Goal: Task Accomplishment & Management: Manage account settings

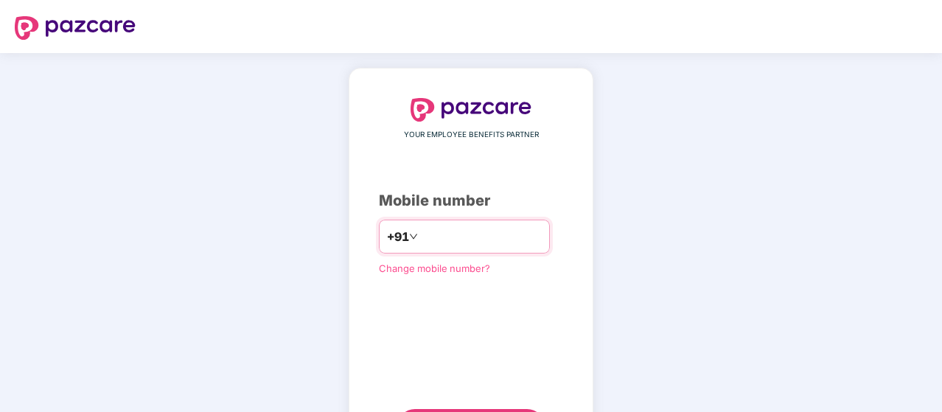
click at [482, 240] on input "number" at bounding box center [481, 237] width 121 height 24
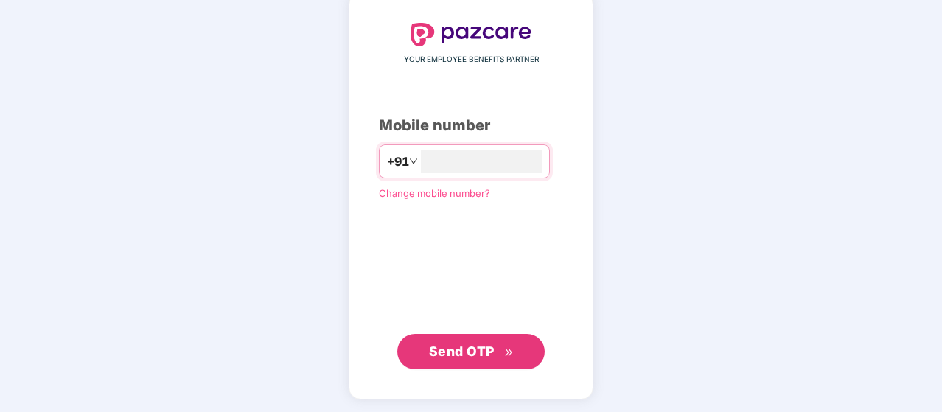
type input "**********"
click at [478, 350] on span "Send OTP" at bounding box center [462, 350] width 66 height 15
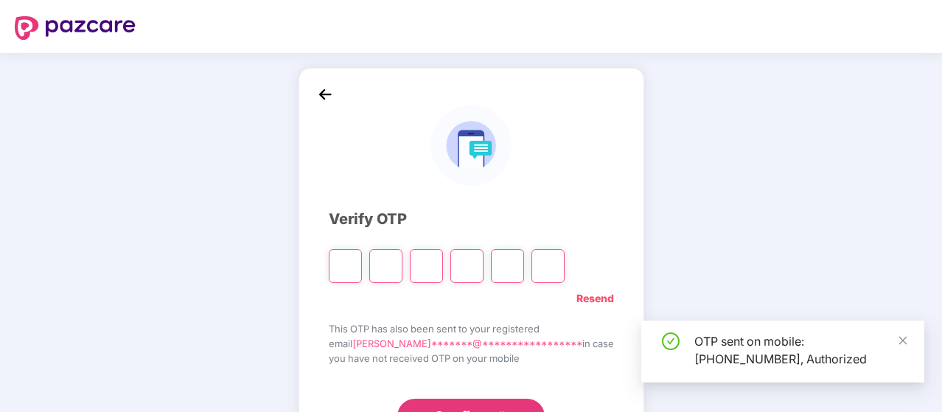
type input "*"
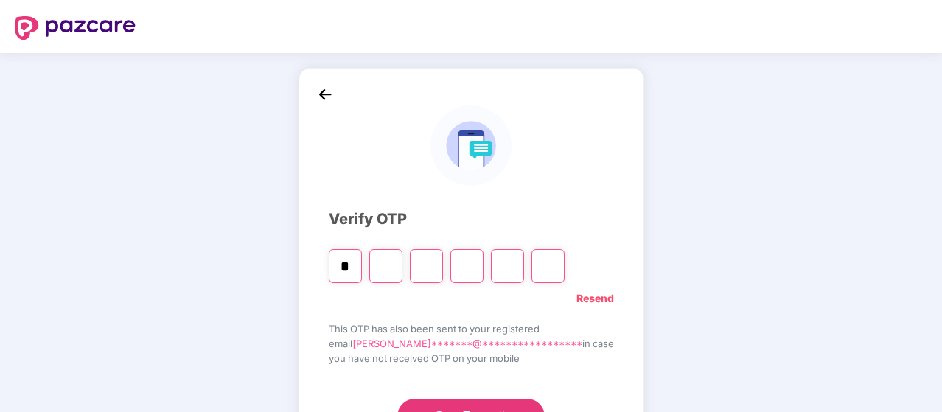
type input "*"
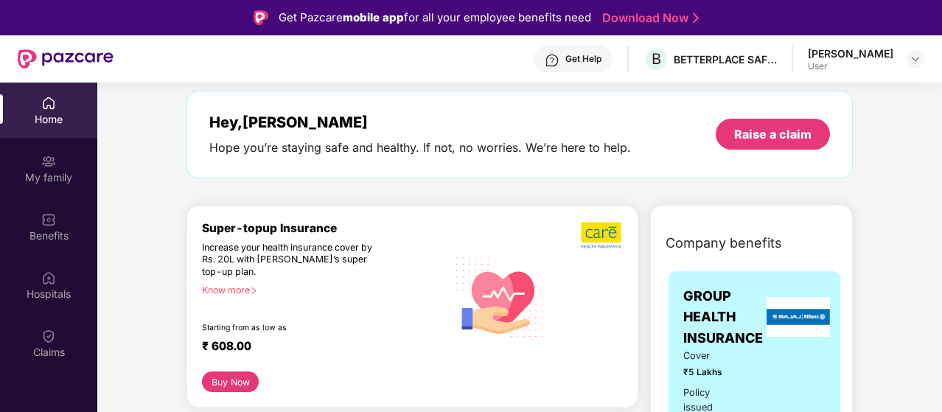
scroll to position [147, 0]
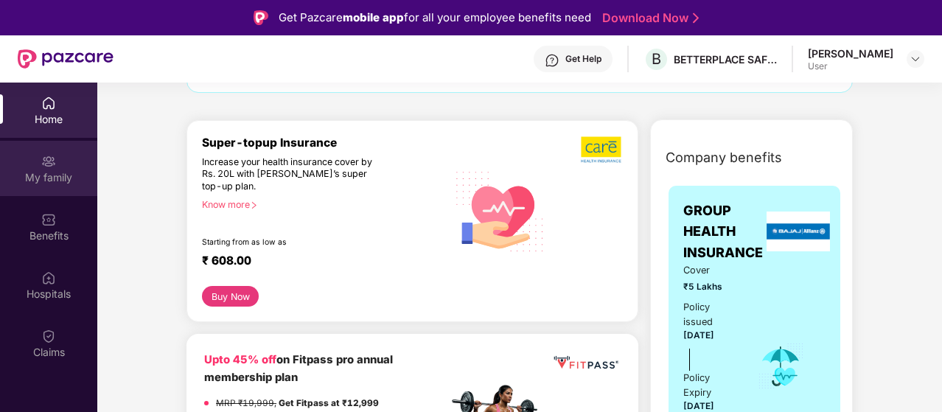
click at [46, 177] on div "My family" at bounding box center [48, 177] width 97 height 15
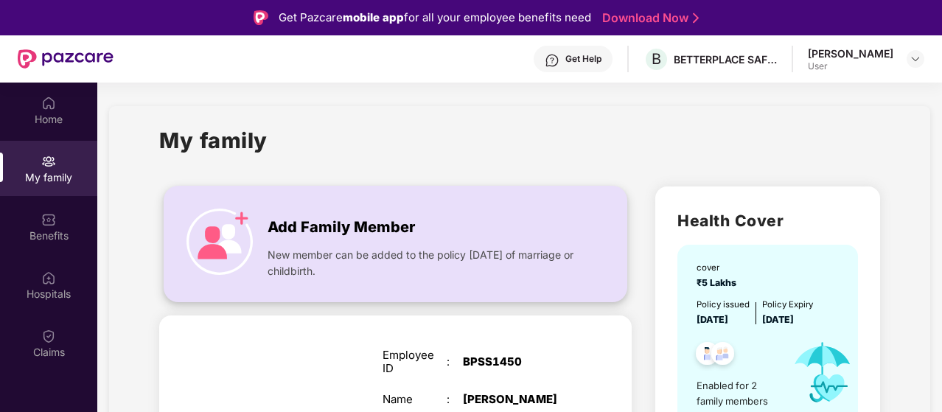
click at [237, 225] on img at bounding box center [219, 242] width 66 height 66
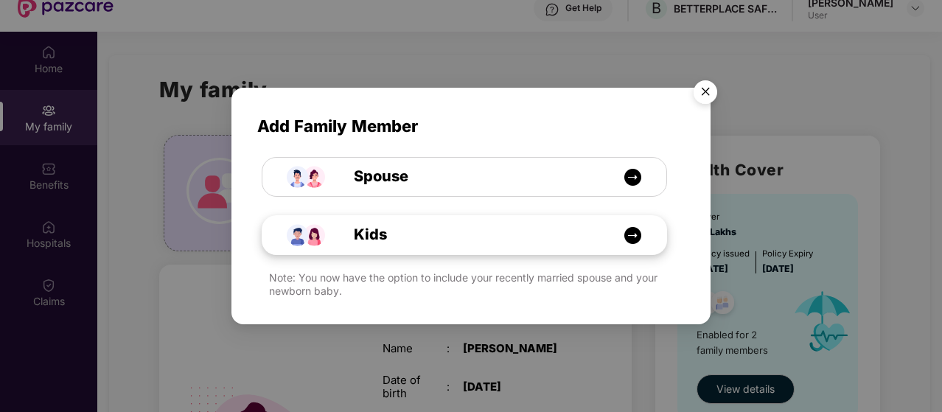
scroll to position [74, 0]
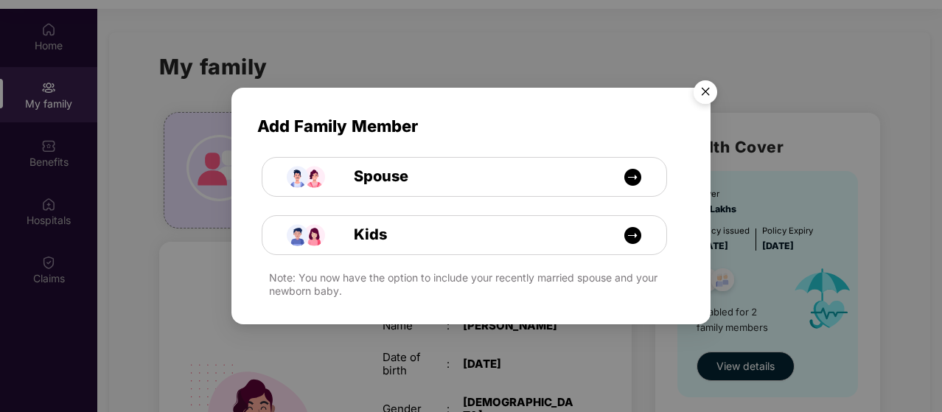
click at [707, 92] on img "Close" at bounding box center [705, 94] width 41 height 41
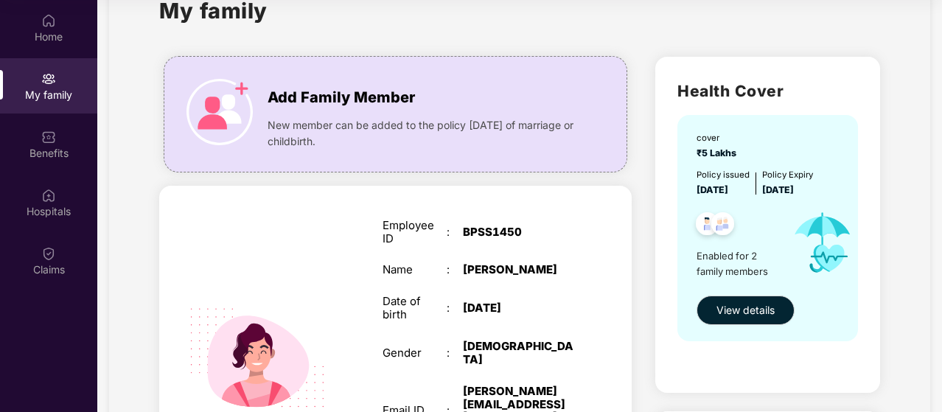
scroll to position [0, 0]
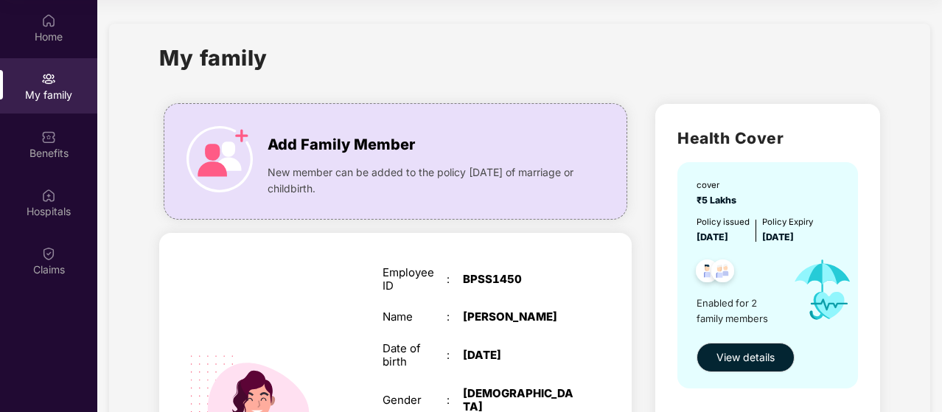
click at [47, 92] on div "My family" at bounding box center [48, 95] width 97 height 15
click at [234, 155] on img at bounding box center [219, 159] width 66 height 66
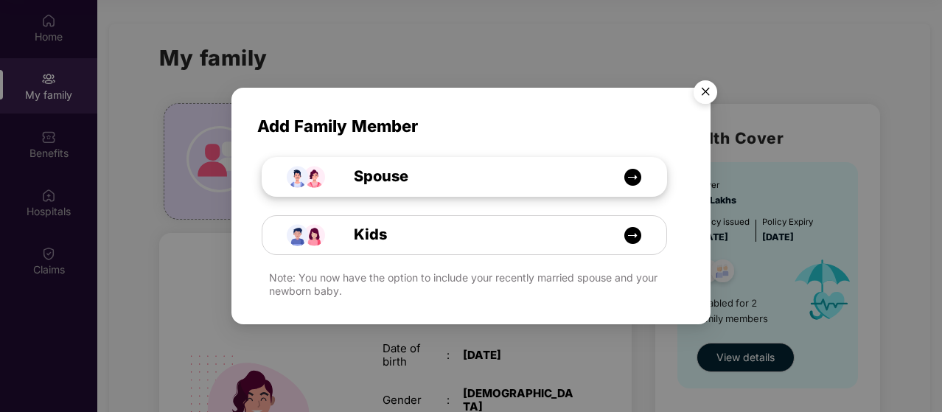
click at [632, 177] on img at bounding box center [632, 177] width 18 height 18
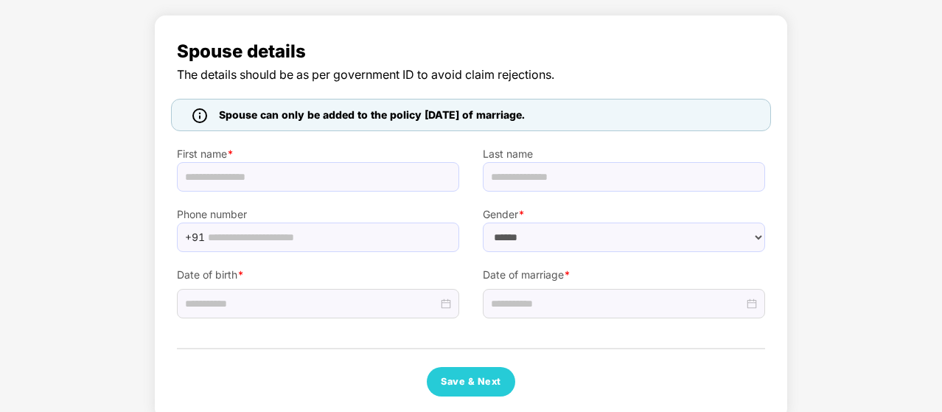
select select "****"
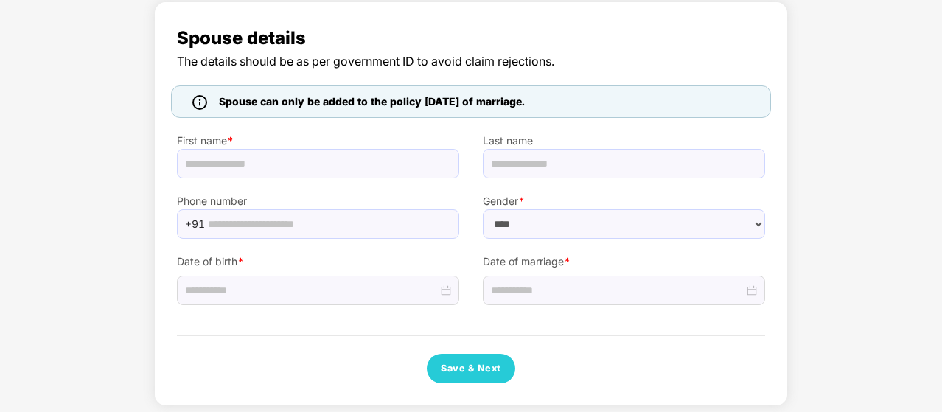
scroll to position [102, 0]
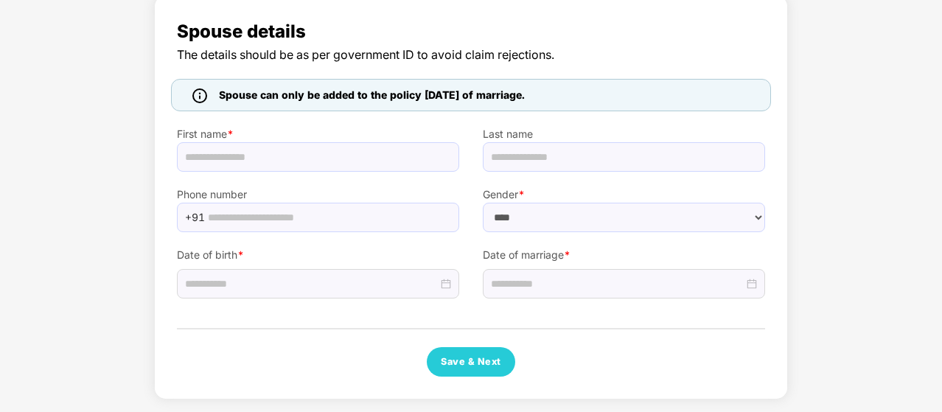
click at [839, 144] on div "Spouse details The details should be as per government ID to avoid claim reject…" at bounding box center [471, 200] width 942 height 427
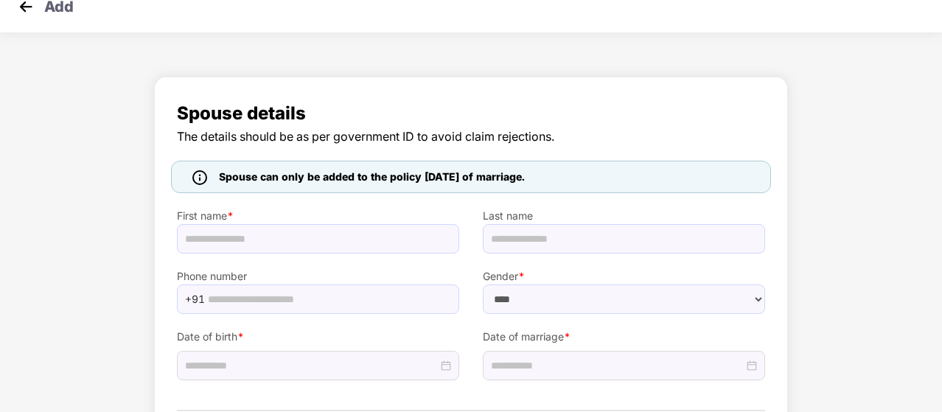
scroll to position [0, 0]
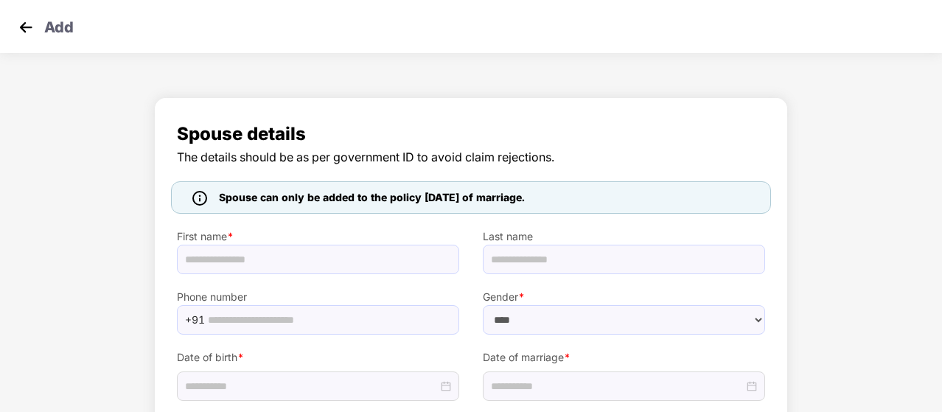
click at [24, 26] on img at bounding box center [26, 27] width 22 height 22
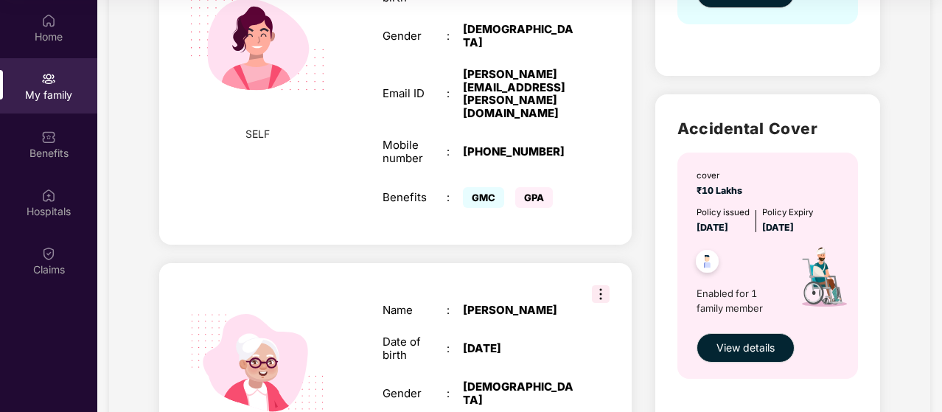
scroll to position [442, 0]
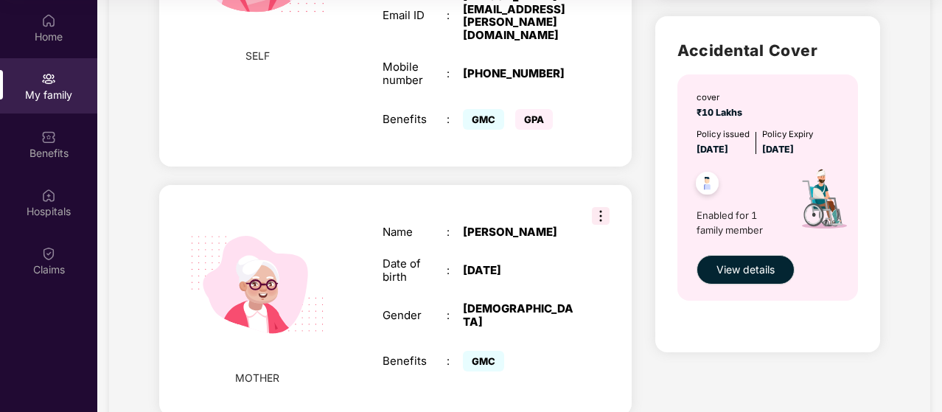
click at [598, 207] on img at bounding box center [601, 216] width 18 height 18
click at [558, 225] on div "[PERSON_NAME]" at bounding box center [519, 231] width 112 height 13
click at [271, 370] on span "MOTHER" at bounding box center [257, 378] width 44 height 16
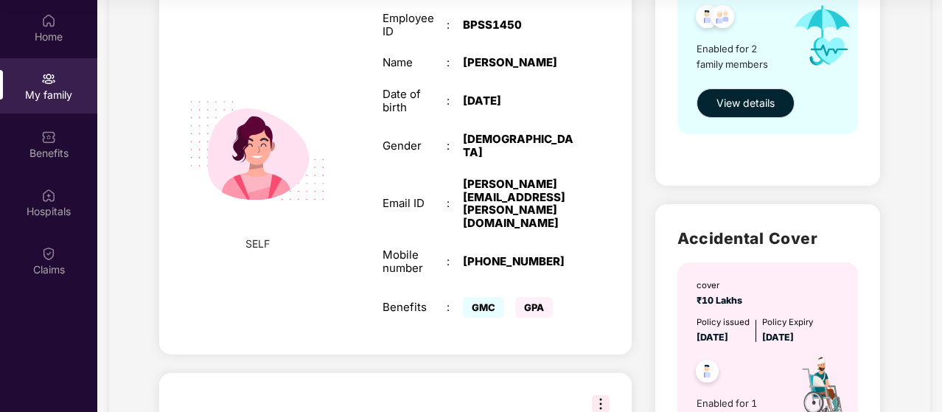
scroll to position [147, 0]
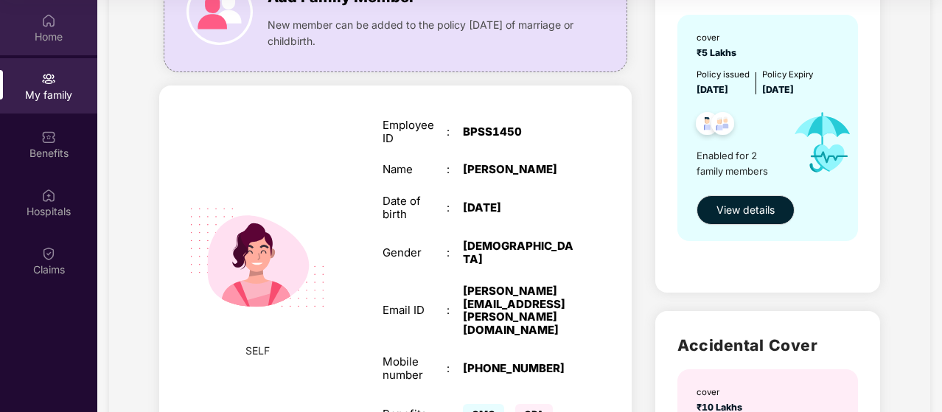
click at [54, 35] on div "Home" at bounding box center [48, 36] width 97 height 15
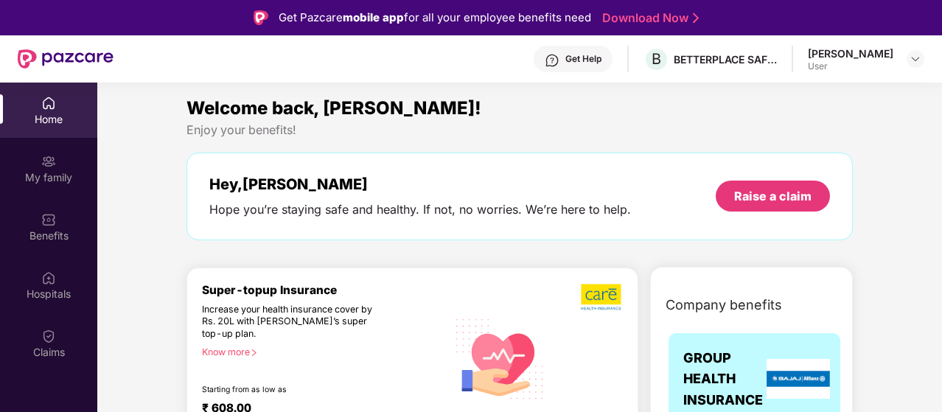
click at [601, 57] on div "Get Help" at bounding box center [583, 59] width 36 height 12
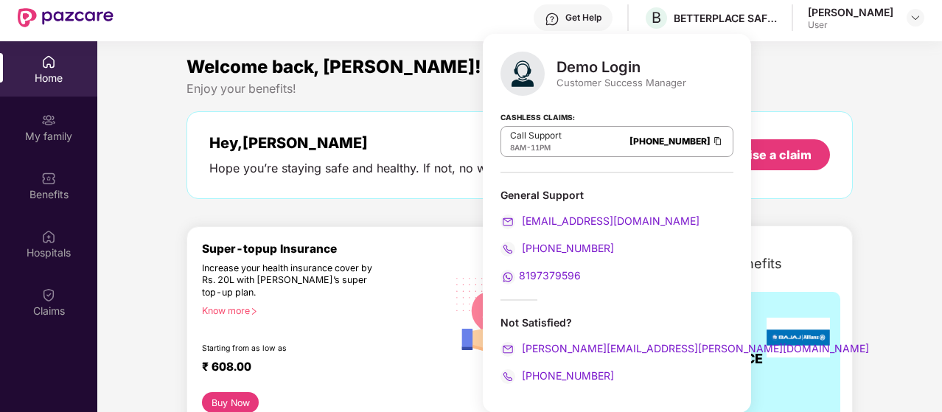
scroll to position [74, 0]
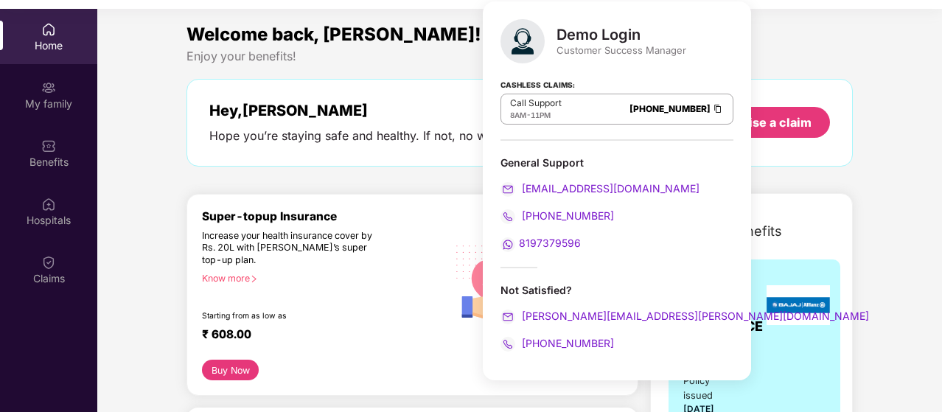
click at [578, 340] on span "[PHONE_NUMBER]" at bounding box center [566, 343] width 95 height 13
click at [712, 105] on img at bounding box center [718, 108] width 12 height 13
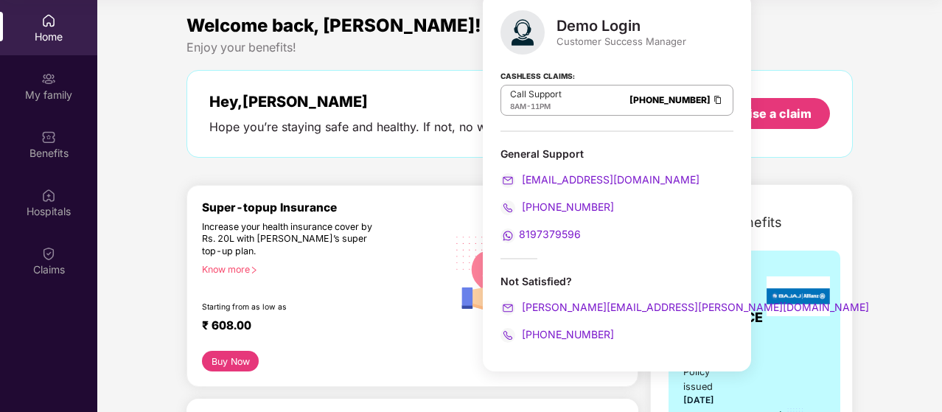
scroll to position [9, 0]
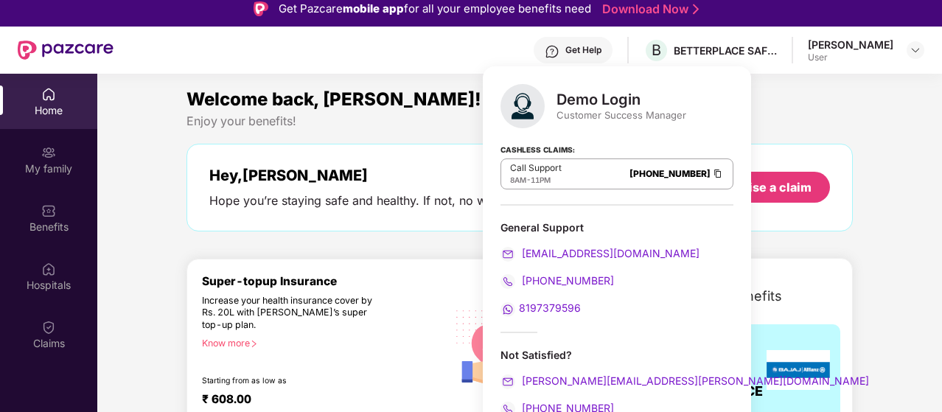
click at [442, 119] on div "Enjoy your benefits!" at bounding box center [519, 120] width 666 height 15
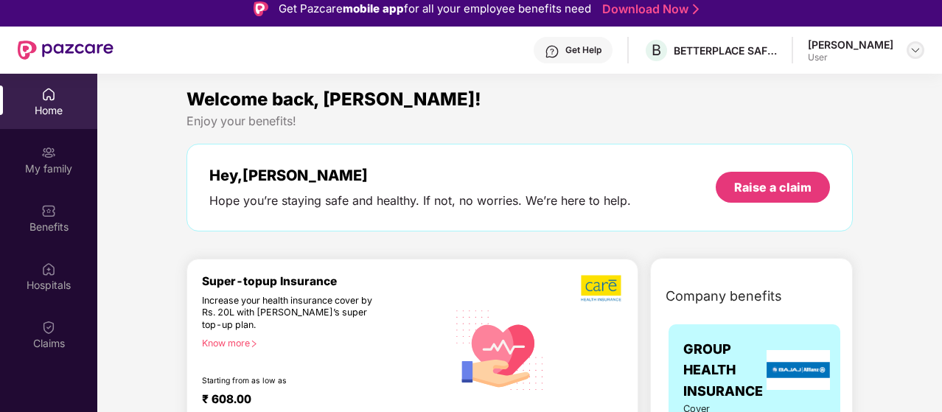
click at [914, 52] on img at bounding box center [915, 50] width 12 height 12
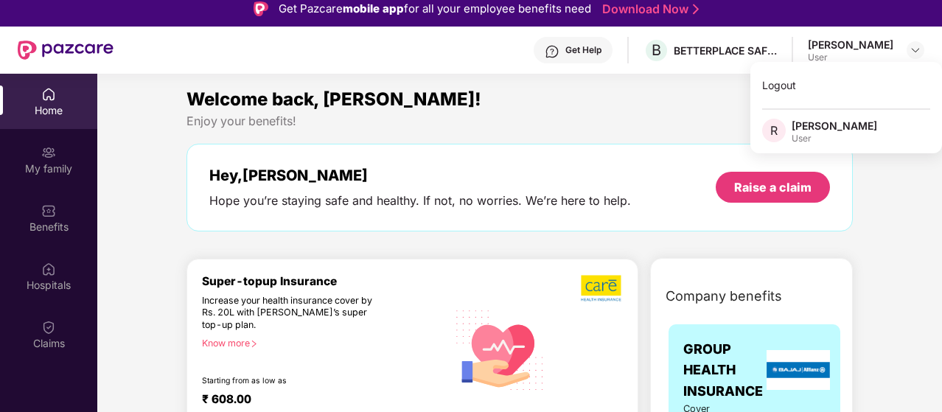
click at [640, 95] on div "Welcome back, [PERSON_NAME]!" at bounding box center [519, 99] width 666 height 28
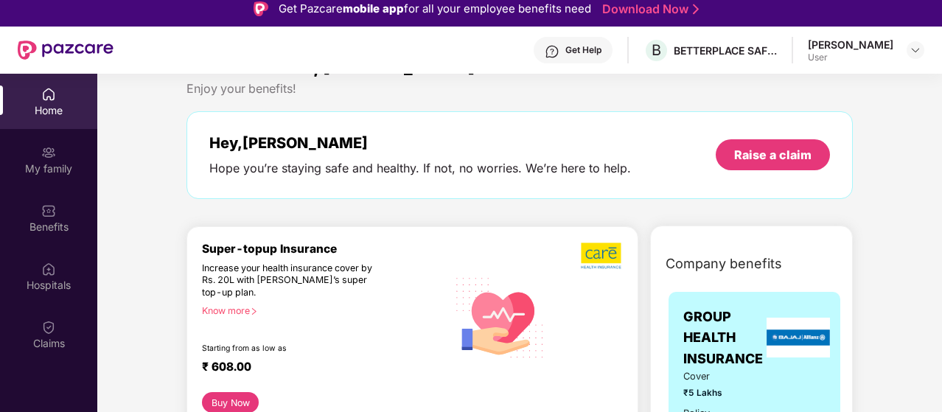
scroll to position [0, 0]
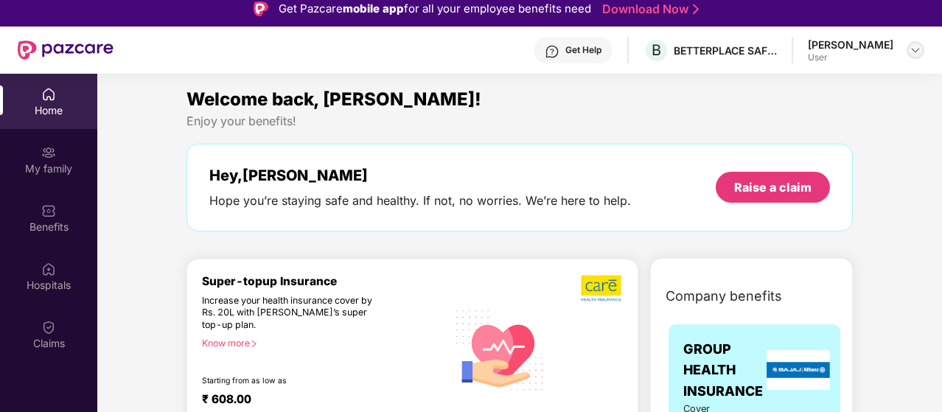
click at [909, 48] on img at bounding box center [915, 50] width 12 height 12
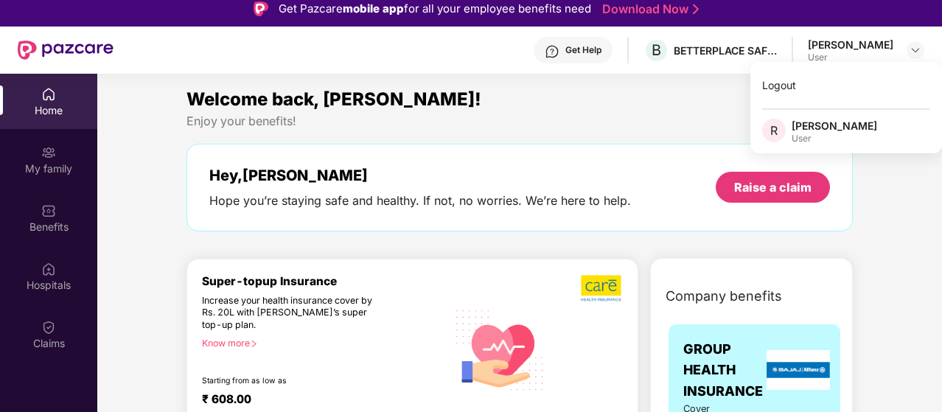
click at [839, 129] on div "[PERSON_NAME]" at bounding box center [833, 126] width 85 height 14
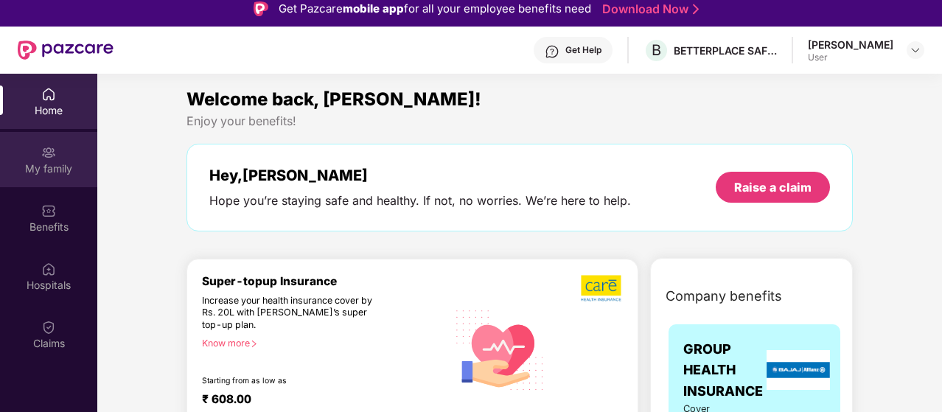
click at [43, 164] on div "My family" at bounding box center [48, 168] width 97 height 15
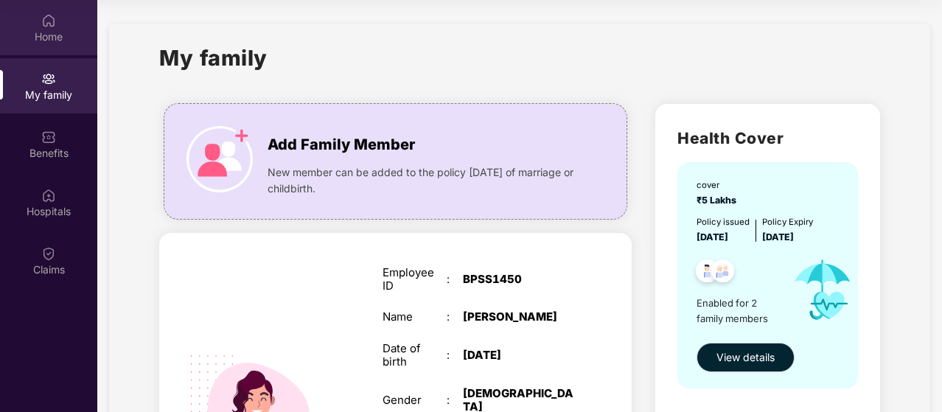
click at [50, 27] on img at bounding box center [48, 20] width 15 height 15
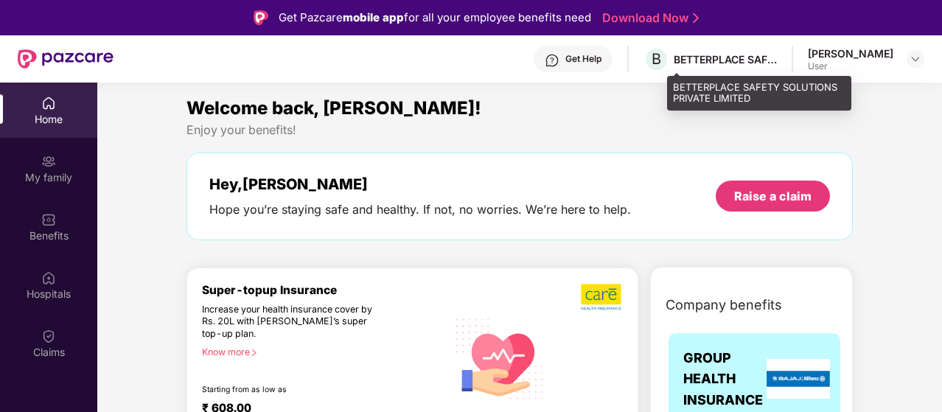
click at [741, 60] on div "BETTERPLACE SAFETY SOLUTIONS PRIVATE LIMITED" at bounding box center [725, 59] width 103 height 14
click at [746, 88] on div "BETTERPLACE SAFETY SOLUTIONS PRIVATE LIMITED" at bounding box center [759, 93] width 184 height 35
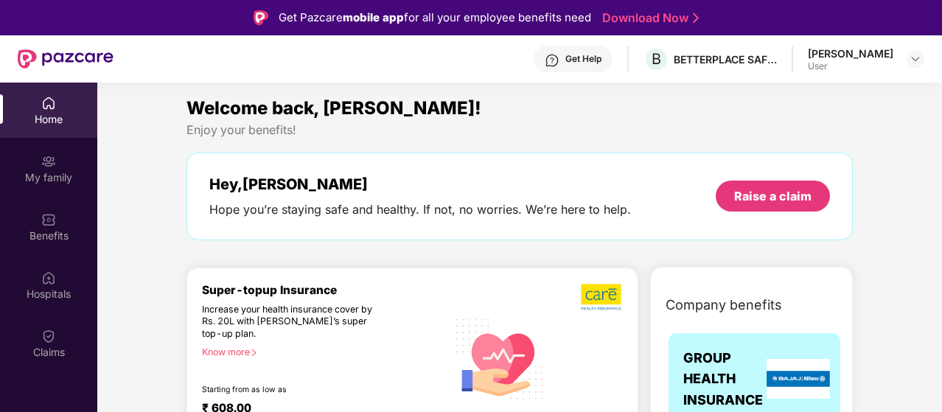
click at [559, 60] on img at bounding box center [552, 60] width 15 height 15
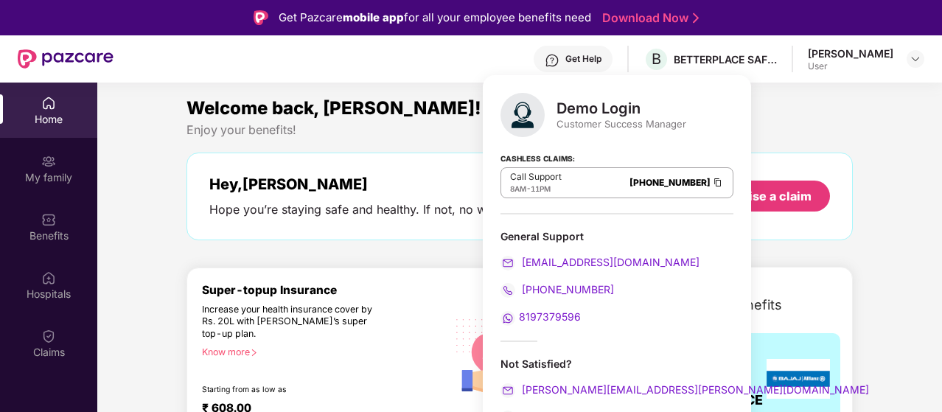
scroll to position [74, 0]
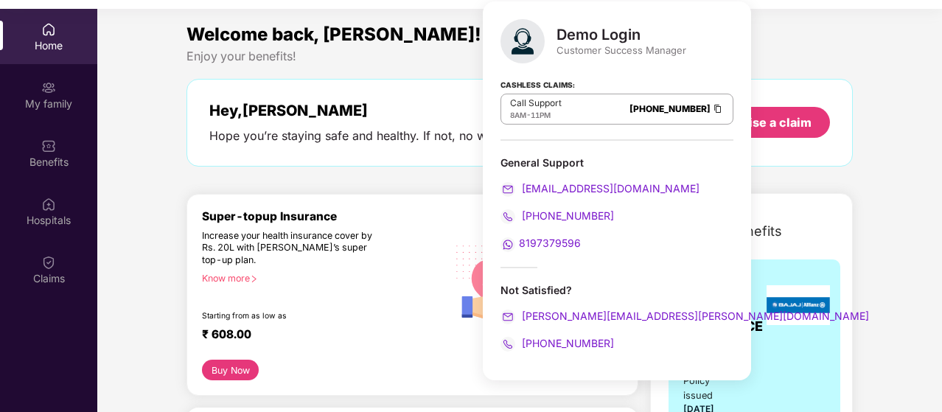
click at [569, 340] on span "[PHONE_NUMBER]" at bounding box center [566, 343] width 95 height 13
drag, startPoint x: 605, startPoint y: 341, endPoint x: 540, endPoint y: 342, distance: 64.9
click at [540, 342] on div "[PHONE_NUMBER]" at bounding box center [616, 343] width 233 height 16
copy span "8910286300"
drag, startPoint x: 599, startPoint y: 241, endPoint x: 521, endPoint y: 242, distance: 78.1
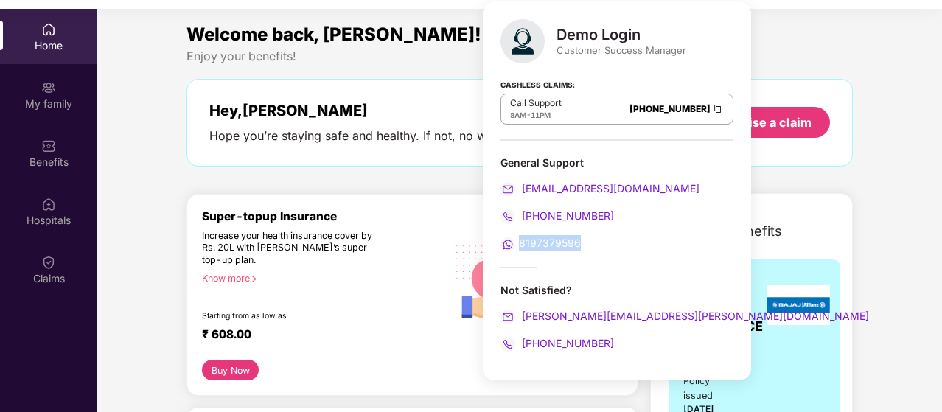
click at [521, 242] on div "8197379596" at bounding box center [616, 243] width 233 height 16
copy span "8197379596"
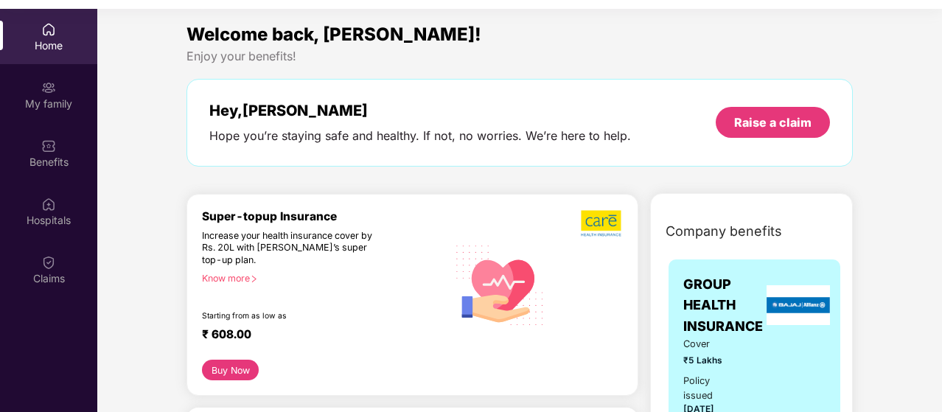
click at [379, 97] on div "Hey, [PERSON_NAME] you’re staying safe and healthy. If not, no worries. We’re h…" at bounding box center [519, 123] width 666 height 88
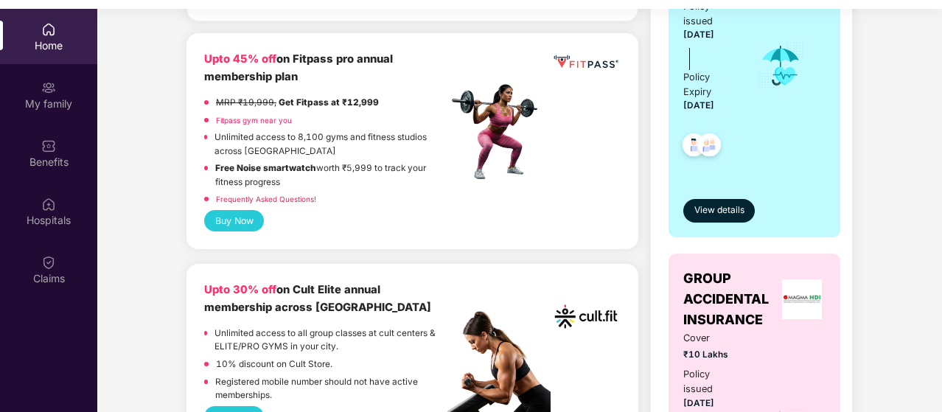
scroll to position [0, 0]
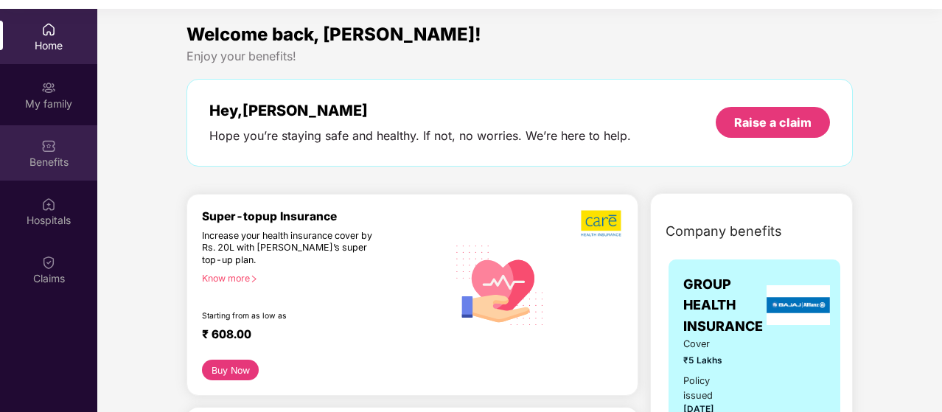
click at [58, 155] on div "Benefits" at bounding box center [48, 162] width 97 height 15
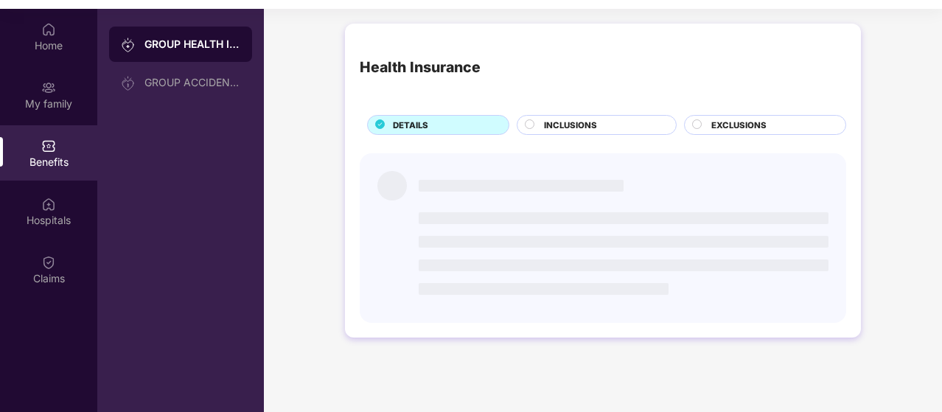
click at [58, 155] on div "Benefits" at bounding box center [48, 162] width 97 height 15
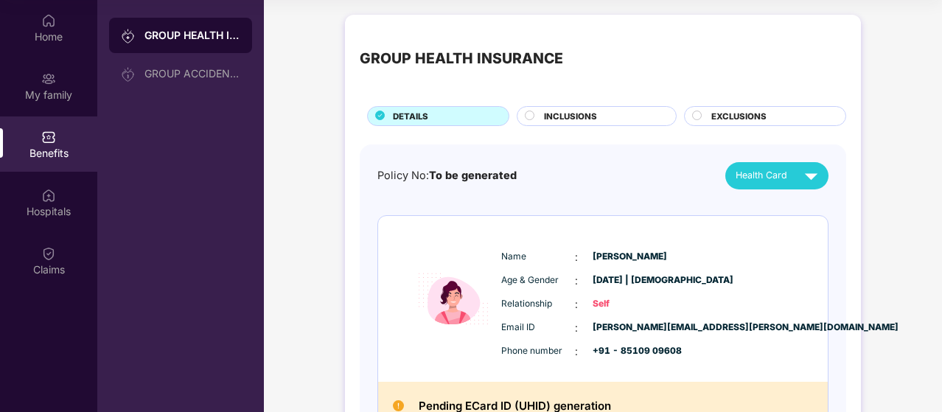
click at [590, 116] on span "INCLUSIONS" at bounding box center [570, 116] width 53 height 13
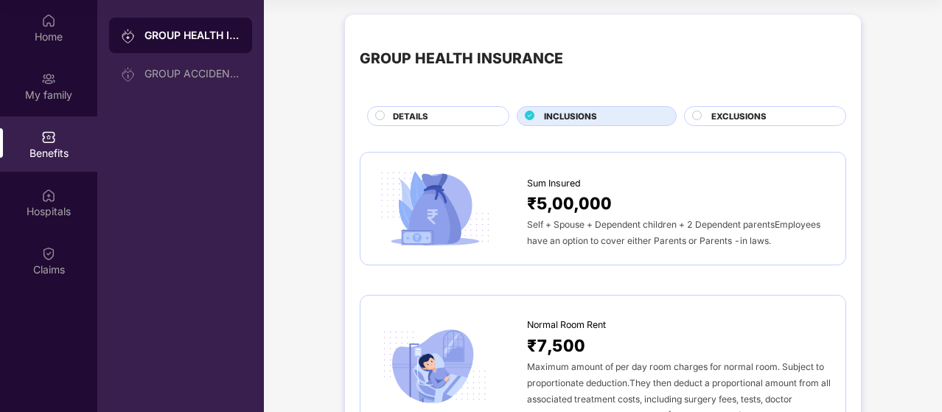
click at [693, 114] on circle at bounding box center [697, 115] width 9 height 9
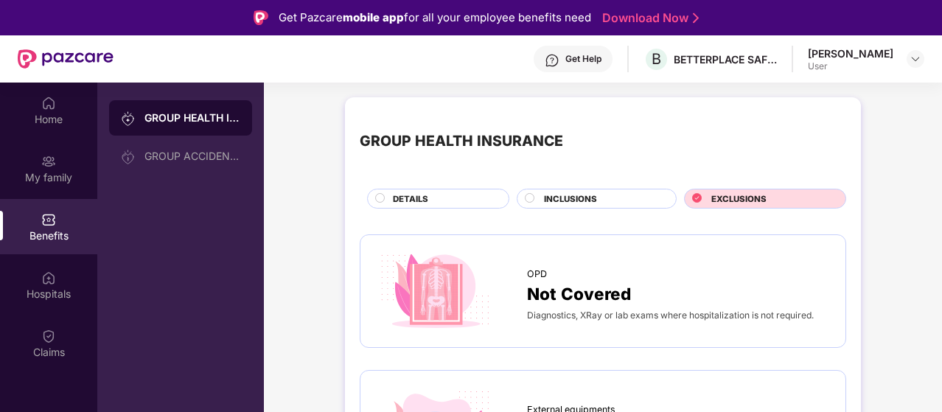
click at [447, 197] on div "DETAILS" at bounding box center [443, 199] width 116 height 15
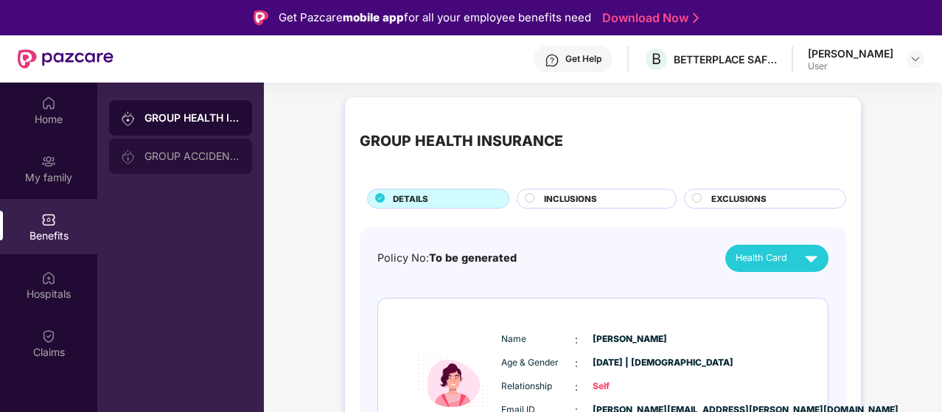
click at [210, 150] on div "GROUP ACCIDENTAL INSURANCE" at bounding box center [192, 156] width 96 height 12
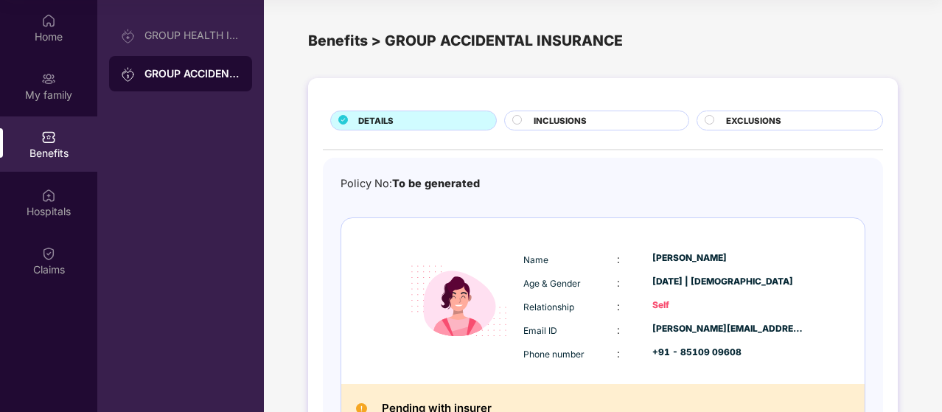
scroll to position [1, 0]
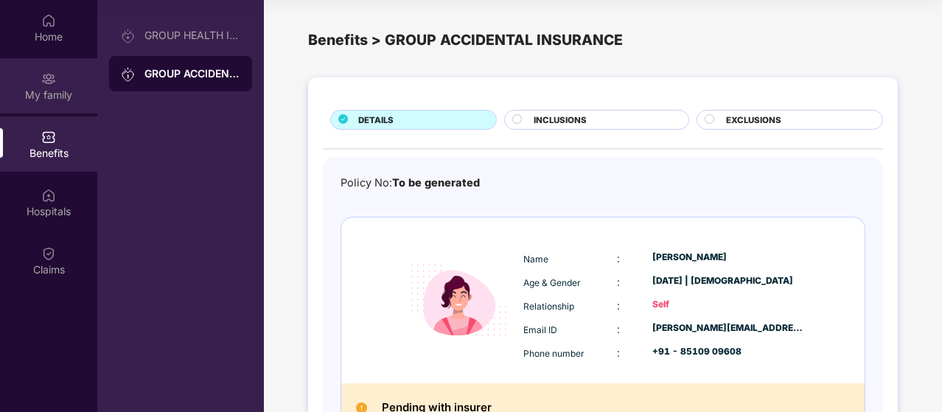
click at [52, 88] on div "My family" at bounding box center [48, 95] width 97 height 15
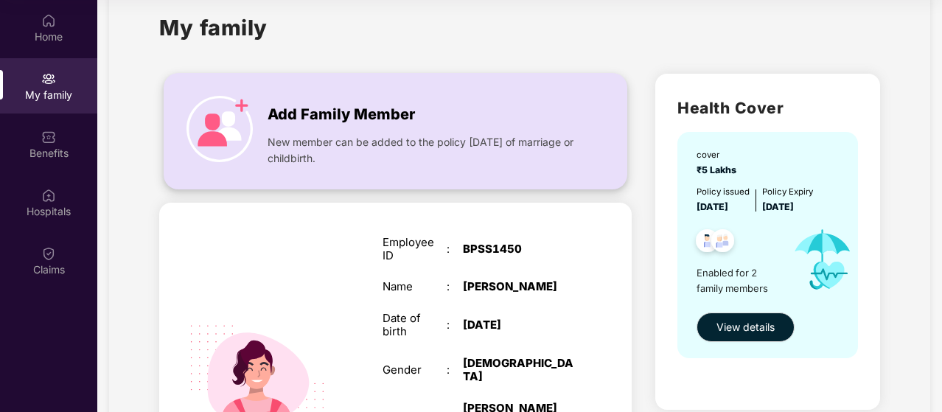
scroll to position [0, 0]
